Goal: Task Accomplishment & Management: Manage account settings

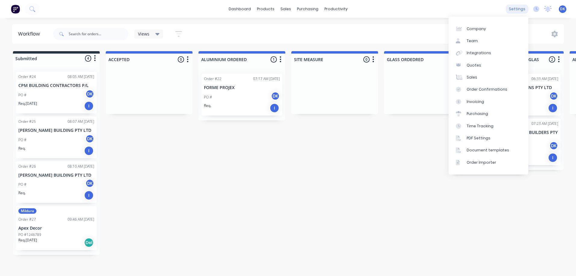
click at [518, 6] on div "settings" at bounding box center [517, 9] width 23 height 9
click at [471, 51] on div "Integrations" at bounding box center [478, 52] width 24 height 5
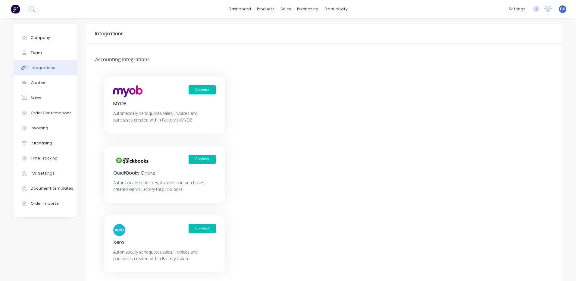
click at [161, 218] on div "Connect Xero Automatically send quotes, sales, invoices and purchases created w…" at bounding box center [164, 243] width 120 height 57
click at [195, 229] on button "Connect" at bounding box center [202, 228] width 27 height 9
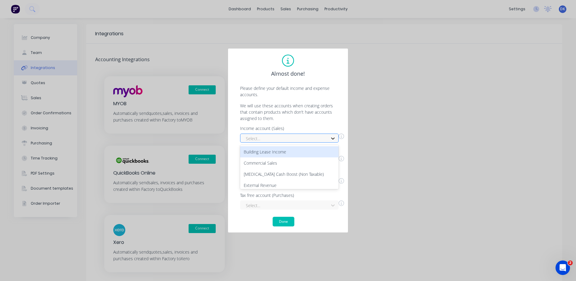
click at [332, 139] on icon at bounding box center [333, 138] width 6 height 6
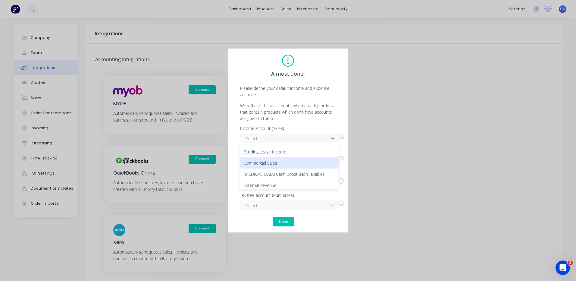
click at [263, 165] on div "Commercial Sales" at bounding box center [289, 162] width 98 height 11
click at [331, 184] on div "Select..." at bounding box center [289, 182] width 98 height 9
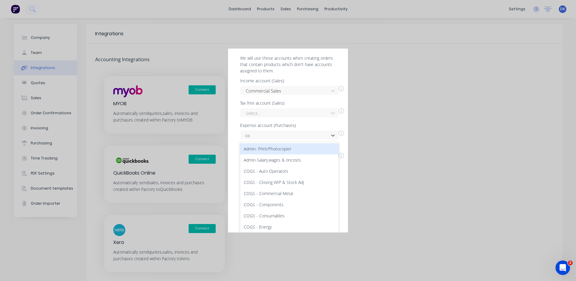
type input "com"
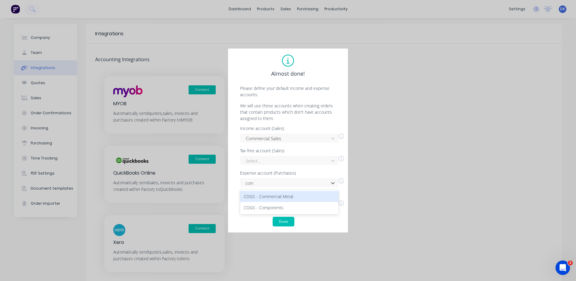
scroll to position [0, 0]
click at [282, 196] on div "COGS - Commercial Metal" at bounding box center [289, 196] width 98 height 11
click at [285, 221] on button "Done" at bounding box center [284, 222] width 22 height 10
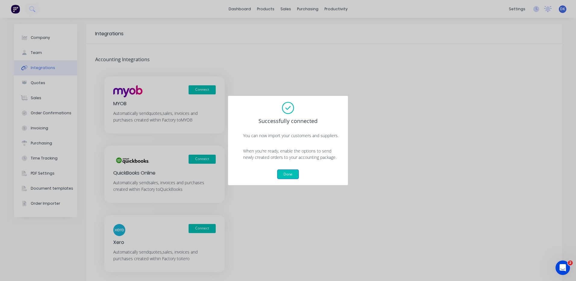
click at [286, 174] on button "Done" at bounding box center [288, 174] width 22 height 10
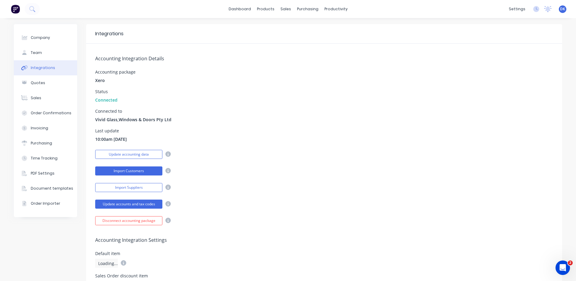
click at [133, 171] on button "Import Customers" at bounding box center [128, 170] width 67 height 9
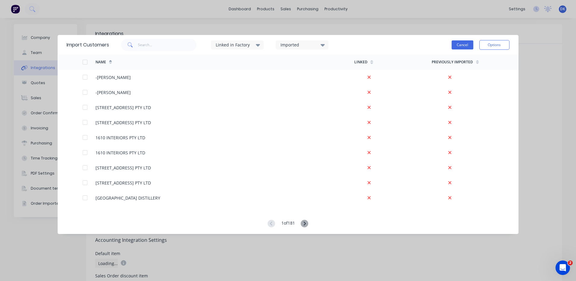
click at [460, 45] on button "Cancel" at bounding box center [462, 44] width 22 height 9
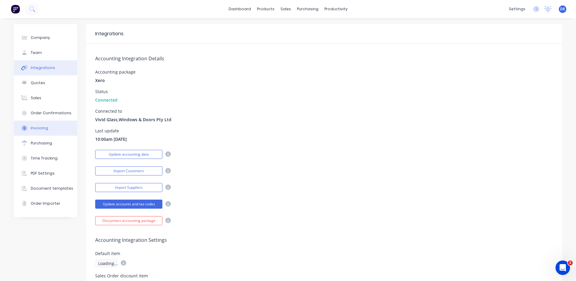
click at [36, 127] on div "Invoicing" at bounding box center [39, 127] width 17 height 5
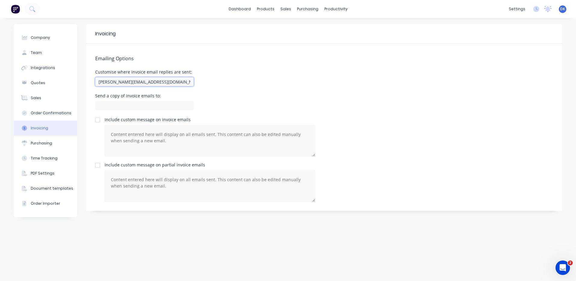
drag, startPoint x: 157, startPoint y: 83, endPoint x: 88, endPoint y: 87, distance: 69.1
click at [88, 87] on div "Emailing Options Customise where invoice email replies are sent: [PERSON_NAME][…" at bounding box center [324, 127] width 476 height 167
type input "[PERSON_NAME][EMAIL_ADDRESS][DOMAIN_NAME]"
click at [46, 112] on div "Order Confirmations" at bounding box center [51, 112] width 41 height 5
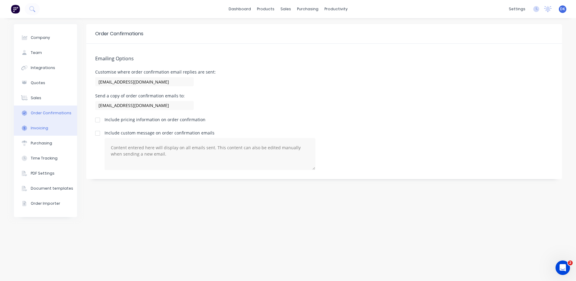
click at [42, 128] on div "Invoicing" at bounding box center [39, 127] width 17 height 5
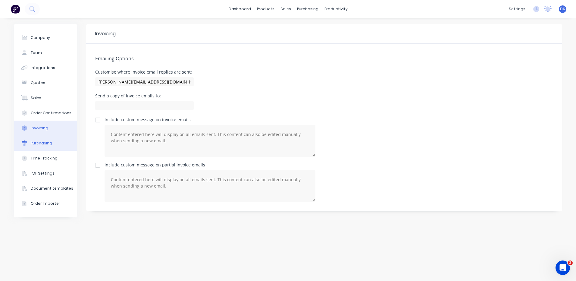
click at [39, 143] on div "Purchasing" at bounding box center [41, 142] width 21 height 5
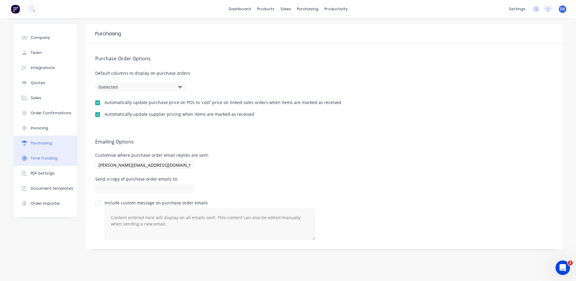
click at [44, 156] on div "Time Tracking" at bounding box center [44, 157] width 27 height 5
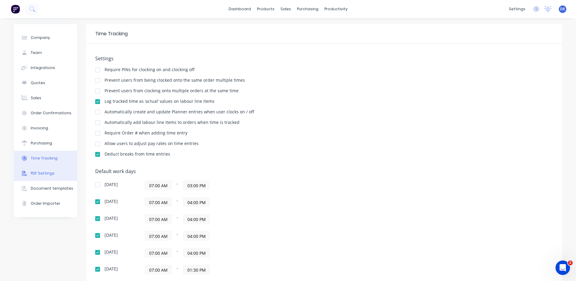
click at [38, 174] on div "PDF Settings" at bounding box center [43, 172] width 24 height 5
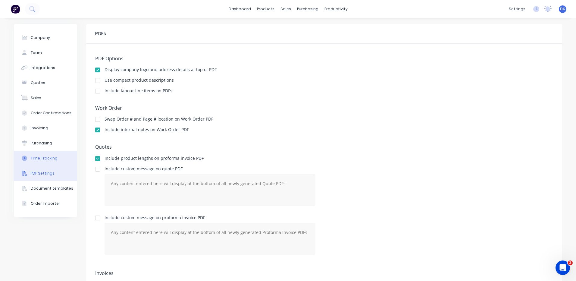
click at [39, 159] on div "Time Tracking" at bounding box center [44, 157] width 27 height 5
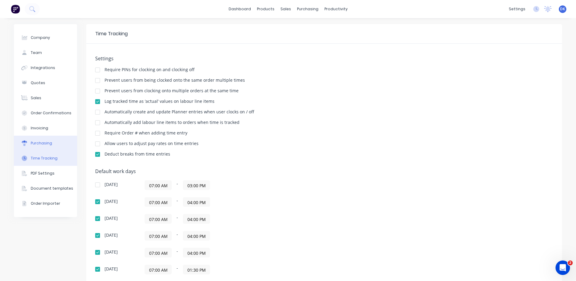
click at [39, 144] on div "Purchasing" at bounding box center [41, 142] width 21 height 5
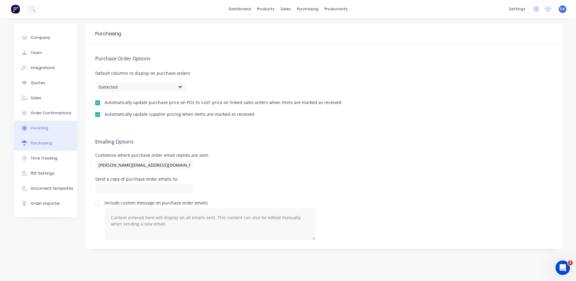
click at [39, 128] on div "Invoicing" at bounding box center [39, 127] width 17 height 5
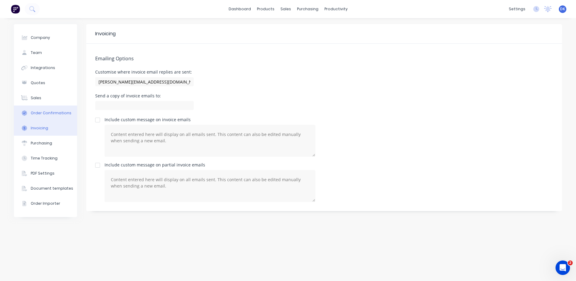
click at [44, 108] on button "Order Confirmations" at bounding box center [45, 112] width 63 height 15
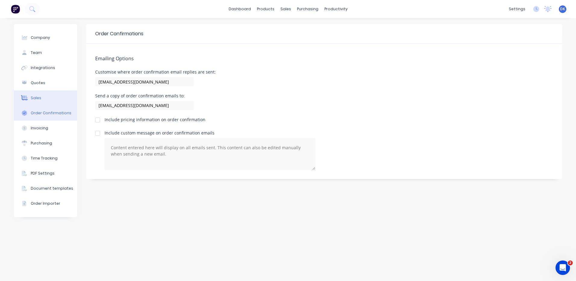
click at [32, 100] on div "Sales" at bounding box center [36, 97] width 11 height 5
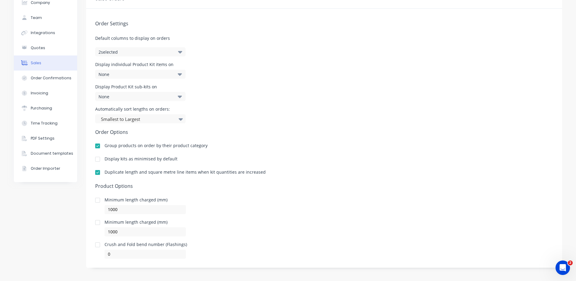
scroll to position [37, 0]
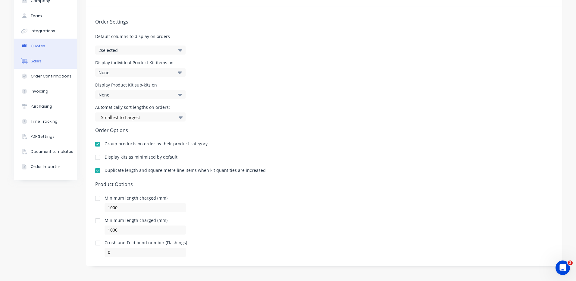
click at [32, 47] on div "Quotes" at bounding box center [38, 45] width 14 height 5
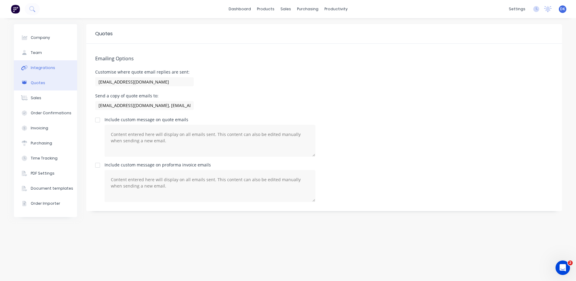
click at [46, 67] on div "Integrations" at bounding box center [43, 67] width 24 height 5
